Goal: Information Seeking & Learning: Learn about a topic

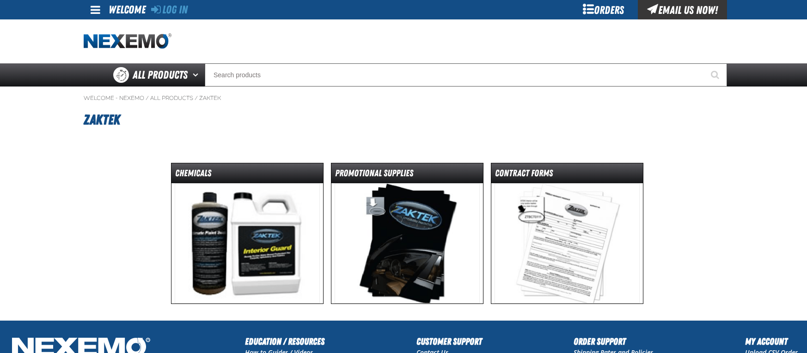
scroll to position [46, 0]
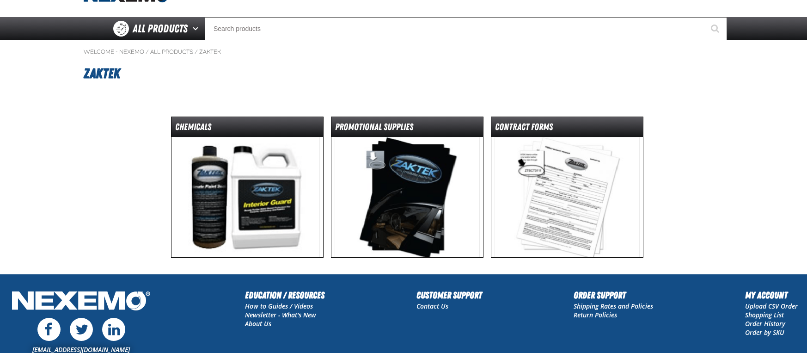
click at [256, 194] on img at bounding box center [248, 197] width 146 height 120
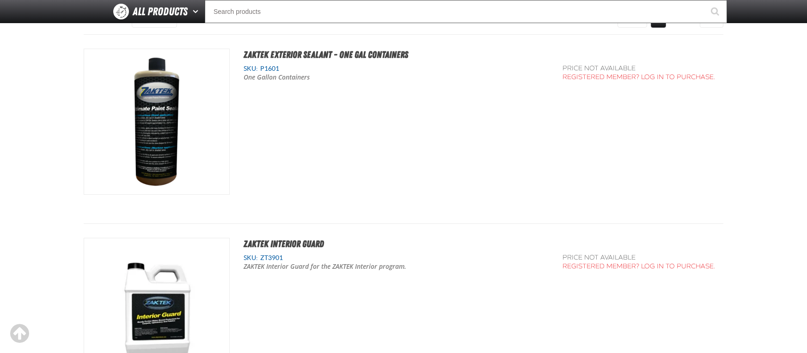
scroll to position [139, 0]
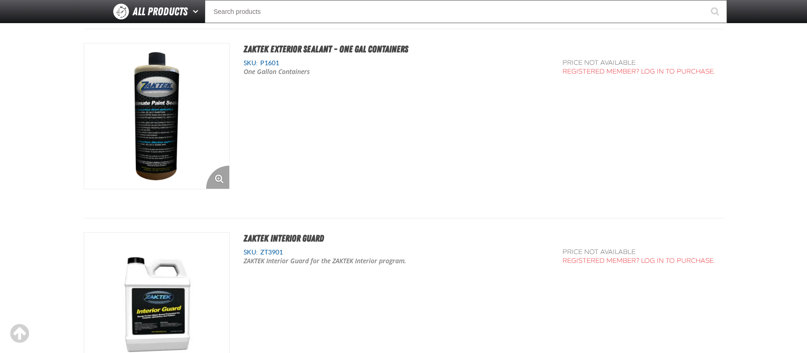
click at [168, 126] on img "View Details of the ZAKTEK Exterior Sealant - One Gal Containers" at bounding box center [156, 115] width 145 height 145
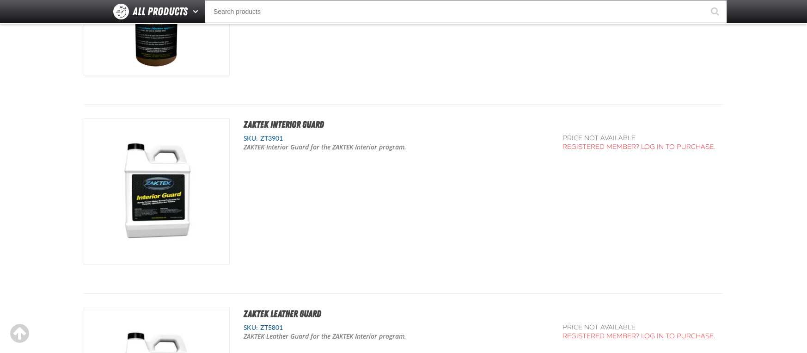
scroll to position [277, 0]
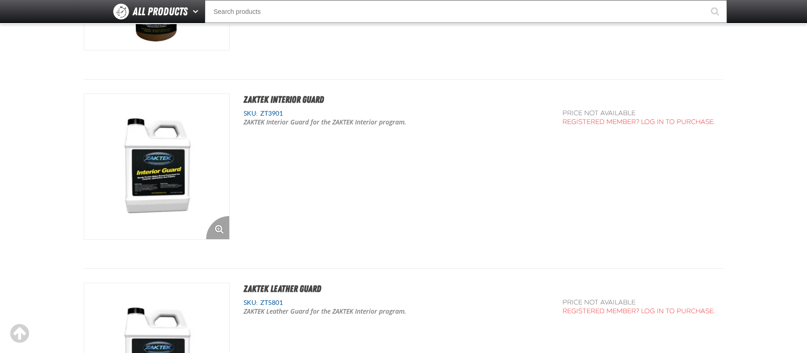
click at [168, 173] on img "View Details of the ZAKTEK Interior Guard" at bounding box center [156, 166] width 145 height 145
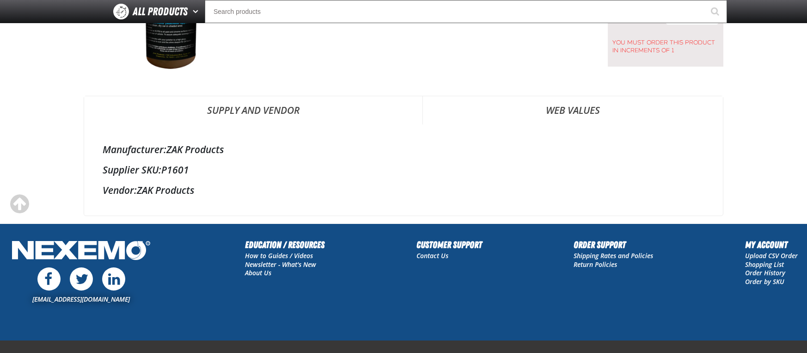
scroll to position [185, 0]
